Goal: Find specific page/section: Find specific page/section

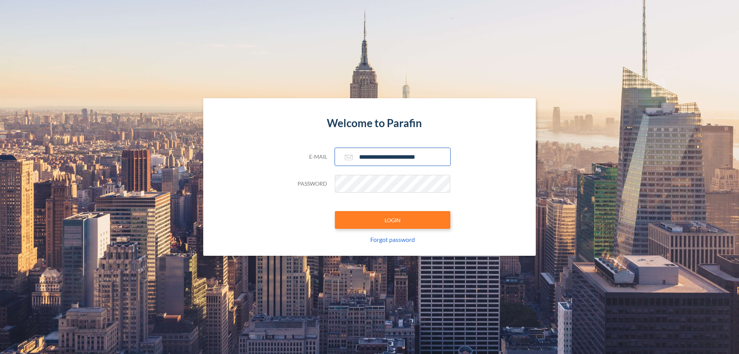
type input "**********"
click at [393, 220] on button "LOGIN" at bounding box center [393, 220] width 116 height 18
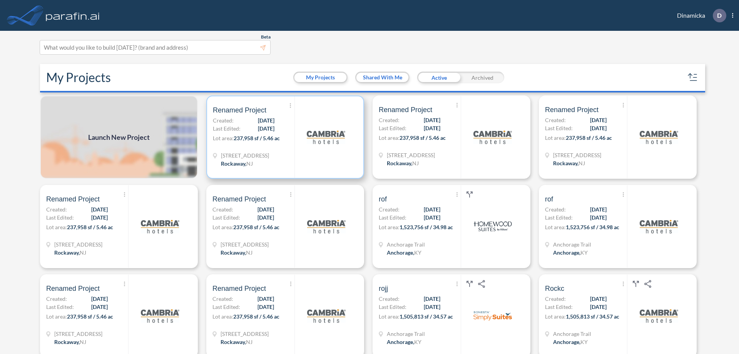
scroll to position [2, 0]
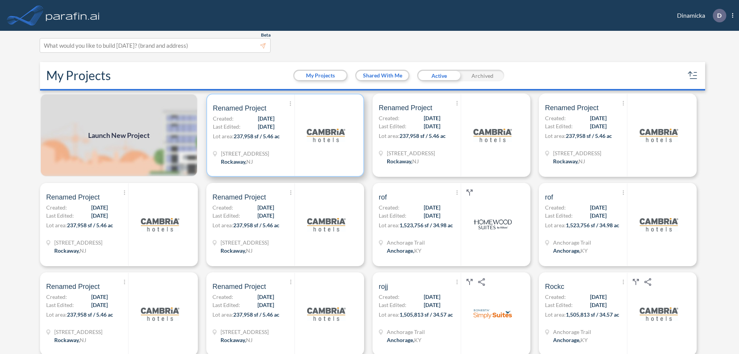
click at [284, 135] on p "Lot area: 237,958 sf / 5.46 ac" at bounding box center [254, 137] width 82 height 11
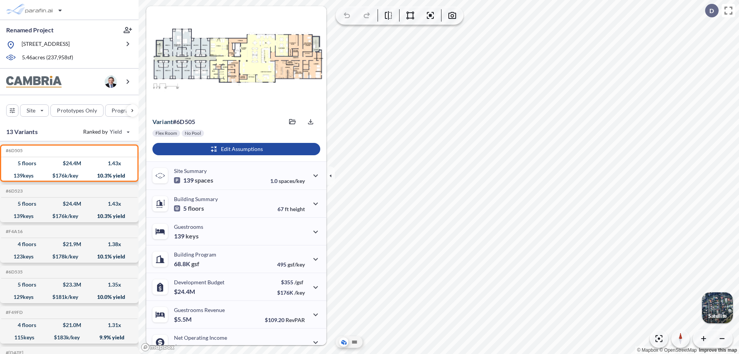
scroll to position [39, 0]
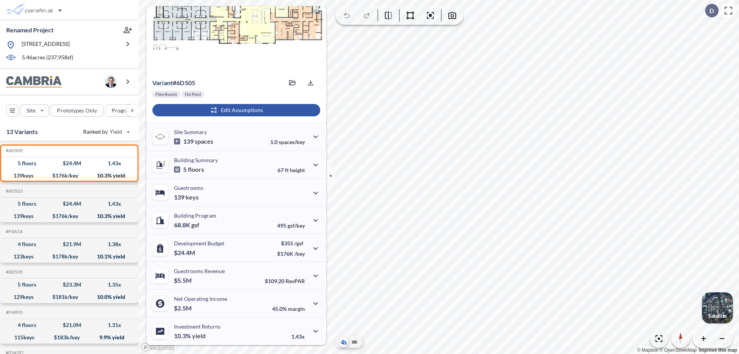
click at [235, 110] on div "button" at bounding box center [237, 110] width 168 height 12
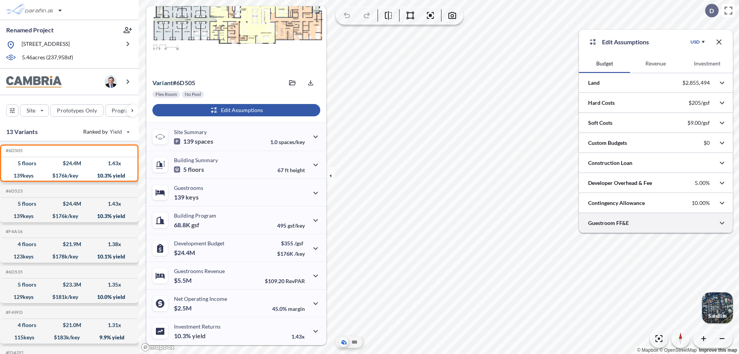
click at [656, 223] on div at bounding box center [656, 223] width 154 height 20
